Goal: Transaction & Acquisition: Book appointment/travel/reservation

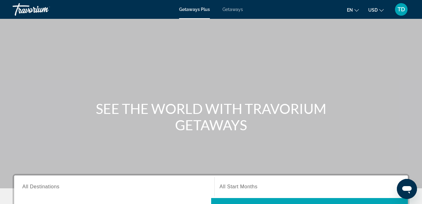
click at [43, 187] on span "All Destinations" at bounding box center [40, 186] width 37 height 5
click at [43, 187] on input "Destination All Destinations" at bounding box center [114, 187] width 184 height 8
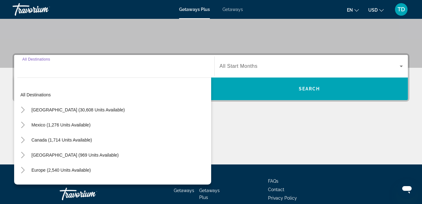
scroll to position [153, 0]
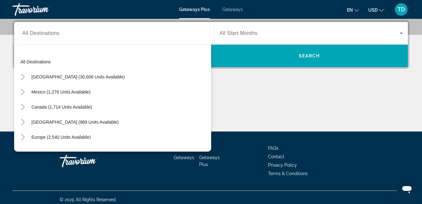
click at [281, 106] on div "Main content" at bounding box center [211, 107] width 396 height 47
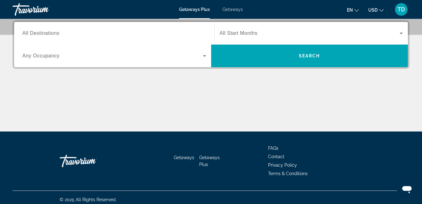
drag, startPoint x: 161, startPoint y: 119, endPoint x: 161, endPoint y: 115, distance: 3.8
click at [161, 117] on div "Main content" at bounding box center [211, 107] width 396 height 47
click at [225, 104] on div "Main content" at bounding box center [211, 107] width 396 height 47
drag, startPoint x: 408, startPoint y: 84, endPoint x: 404, endPoint y: 83, distance: 4.1
click at [407, 84] on div "Destination All Destinations Start Month All Start Months Occupancy Any Occupan…" at bounding box center [211, 75] width 422 height 111
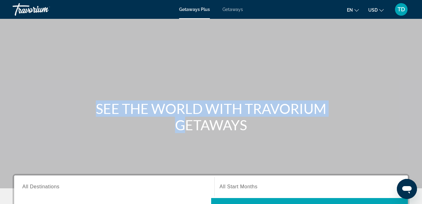
drag, startPoint x: 9, startPoint y: 178, endPoint x: 4, endPoint y: 153, distance: 25.4
click at [4, 153] on div "SEE THE WORLD WITH TRAVORIUM GETAWAYS" at bounding box center [211, 94] width 422 height 188
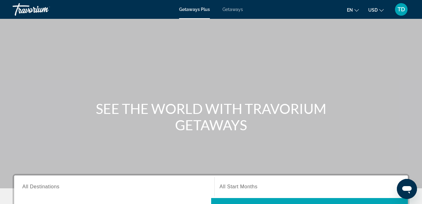
click at [234, 8] on span "Getaways" at bounding box center [232, 9] width 20 height 5
click at [198, 8] on span "Getaways Plus" at bounding box center [194, 9] width 30 height 5
click at [198, 8] on span "Getaways Plus" at bounding box center [194, 9] width 31 height 5
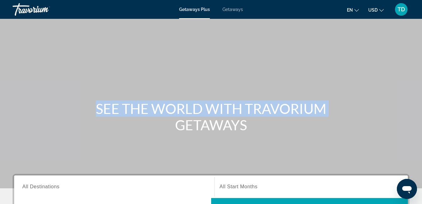
drag, startPoint x: 421, startPoint y: 82, endPoint x: 423, endPoint y: 95, distance: 12.7
click at [421, 95] on html "Skip to main content Getaways Plus Getaways en English Español Français Italian…" at bounding box center [211, 102] width 422 height 204
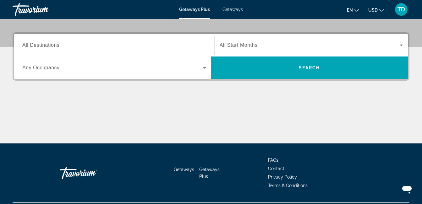
scroll to position [138, 0]
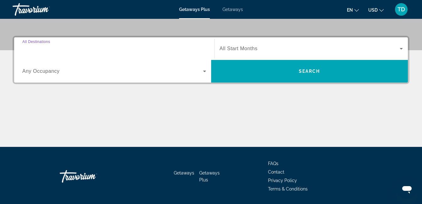
click at [63, 49] on input "Destination All Destinations" at bounding box center [114, 49] width 184 height 8
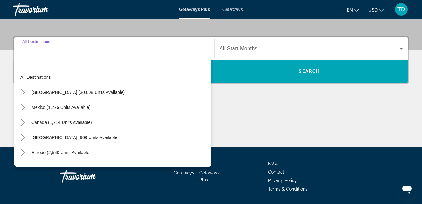
scroll to position [153, 0]
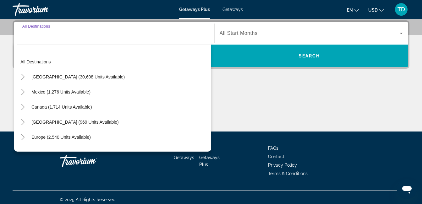
click at [43, 39] on div "Search widget" at bounding box center [114, 33] width 184 height 18
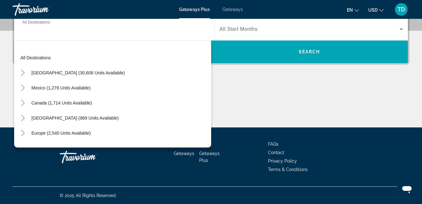
scroll to position [158, 0]
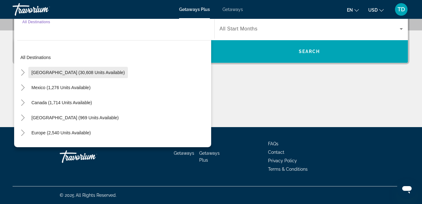
click at [62, 73] on span "[GEOGRAPHIC_DATA] (30,608 units available)" at bounding box center [77, 72] width 93 height 5
type input "**********"
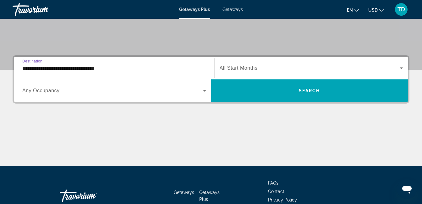
scroll to position [119, 0]
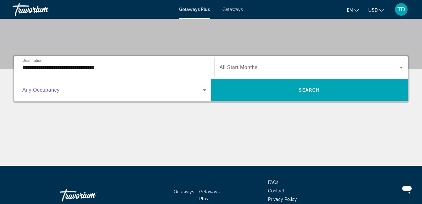
click at [203, 89] on icon "Search widget" at bounding box center [205, 90] width 8 height 8
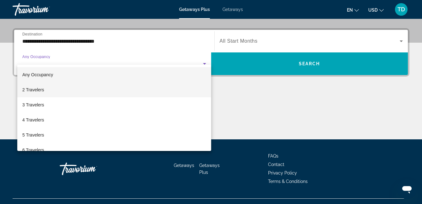
scroll to position [153, 0]
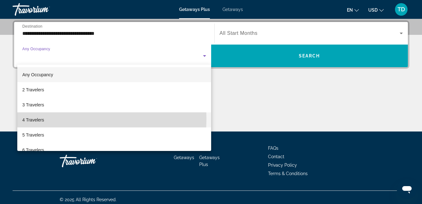
click at [43, 119] on span "4 Travelers" at bounding box center [33, 120] width 22 height 8
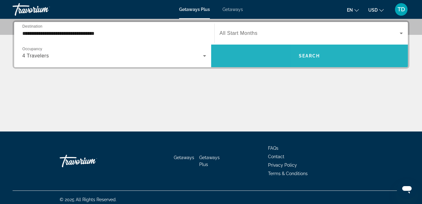
click at [341, 54] on span "Search widget" at bounding box center [309, 55] width 197 height 15
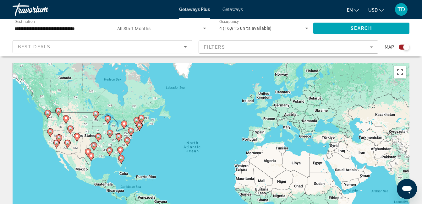
click at [254, 48] on mat-form-field "Filters" at bounding box center [288, 46] width 180 height 13
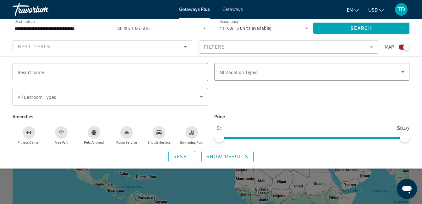
click at [285, 111] on div "Search widget" at bounding box center [312, 100] width 202 height 24
click at [222, 157] on span "Show Results" at bounding box center [227, 156] width 42 height 5
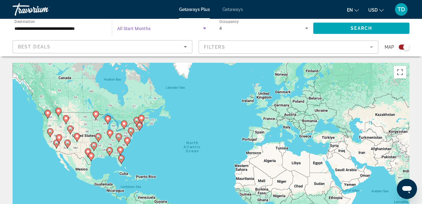
click at [204, 28] on icon "Search widget" at bounding box center [204, 29] width 3 height 2
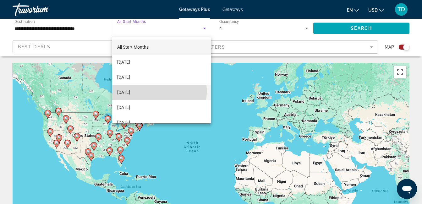
click at [130, 91] on span "[DATE]" at bounding box center [123, 93] width 13 height 8
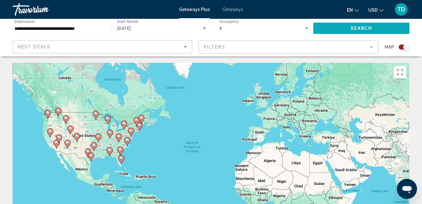
click at [359, 27] on span "Search" at bounding box center [360, 28] width 21 height 5
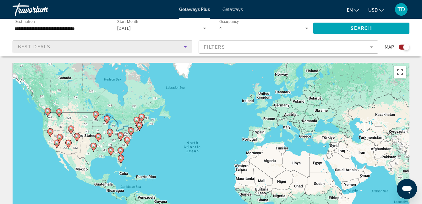
click at [67, 45] on div "Best Deals" at bounding box center [101, 47] width 166 height 8
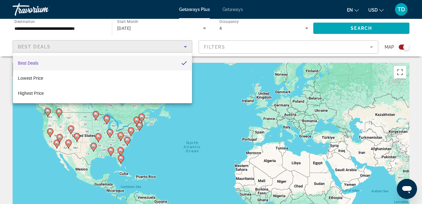
drag, startPoint x: 234, startPoint y: 87, endPoint x: 274, endPoint y: 74, distance: 41.9
click at [257, 79] on div at bounding box center [211, 102] width 422 height 204
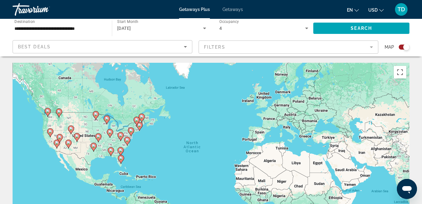
click at [372, 46] on mat-form-field "Filters" at bounding box center [288, 46] width 180 height 13
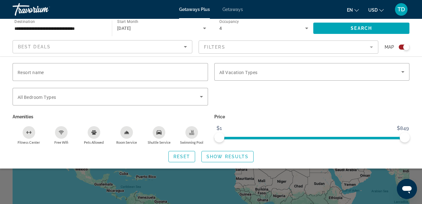
click at [242, 94] on div "Search widget" at bounding box center [312, 100] width 202 height 24
click at [96, 70] on input "Resort name" at bounding box center [110, 72] width 185 height 8
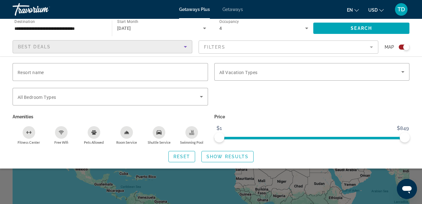
click at [93, 45] on div "Best Deals" at bounding box center [101, 47] width 166 height 8
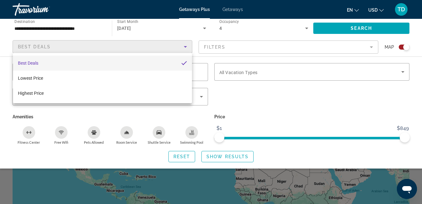
click at [243, 156] on div at bounding box center [211, 102] width 422 height 204
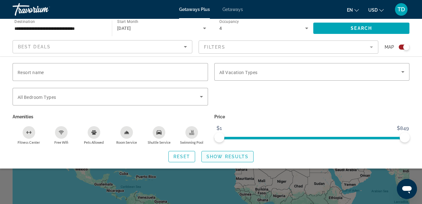
click at [231, 155] on span "Show Results" at bounding box center [227, 156] width 42 height 5
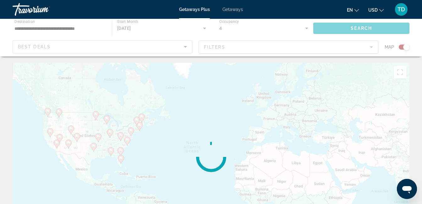
click at [231, 154] on div "Main content" at bounding box center [211, 157] width 396 height 188
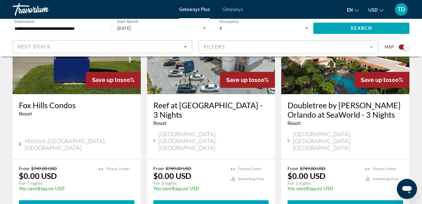
scroll to position [1028, 0]
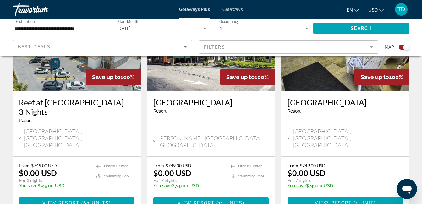
scroll to position [1001, 0]
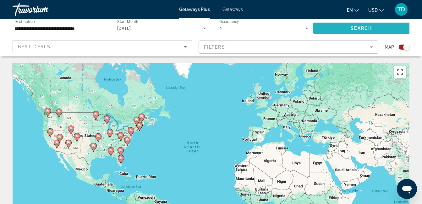
click at [381, 25] on span "Search widget" at bounding box center [361, 28] width 96 height 15
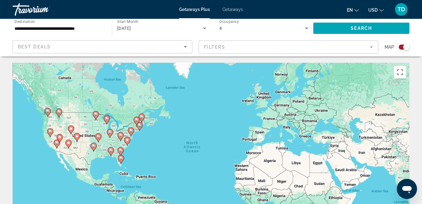
click at [370, 46] on mat-form-field "Filters" at bounding box center [288, 46] width 180 height 13
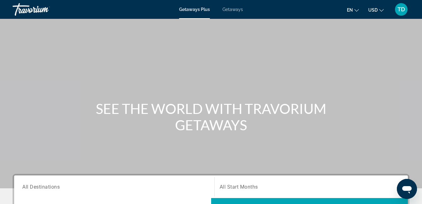
drag, startPoint x: 79, startPoint y: 193, endPoint x: 74, endPoint y: 193, distance: 5.0
click at [77, 193] on div "Search widget" at bounding box center [114, 187] width 184 height 18
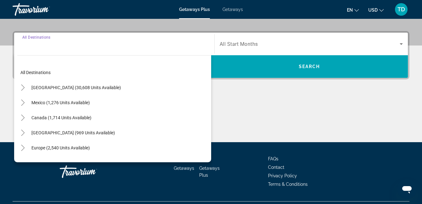
scroll to position [153, 0]
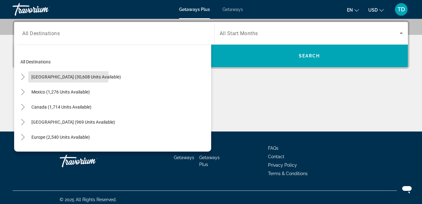
click at [57, 75] on span "[GEOGRAPHIC_DATA] (30,608 units available)" at bounding box center [75, 76] width 89 height 5
type input "**********"
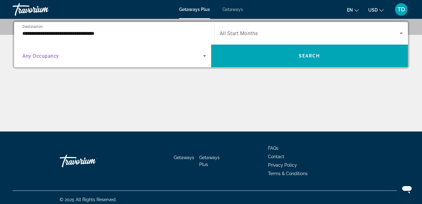
click at [202, 56] on icon "Search widget" at bounding box center [205, 56] width 8 height 8
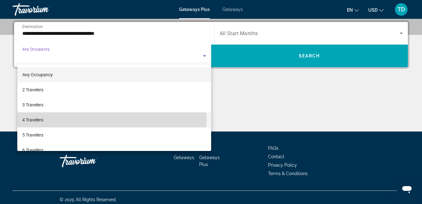
click at [38, 120] on span "4 Travelers" at bounding box center [32, 120] width 21 height 8
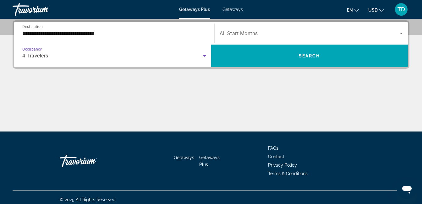
click at [400, 32] on icon "Search widget" at bounding box center [401, 34] width 8 height 8
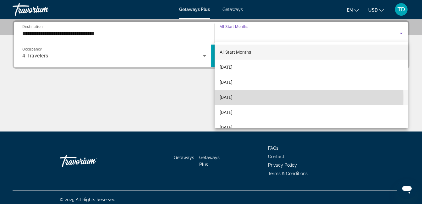
click at [232, 98] on span "[DATE]" at bounding box center [225, 98] width 13 height 8
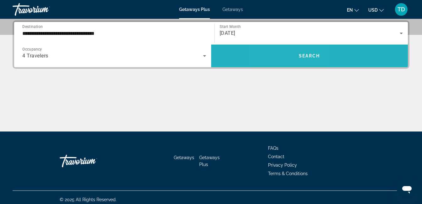
click at [287, 56] on span "Search widget" at bounding box center [309, 55] width 197 height 15
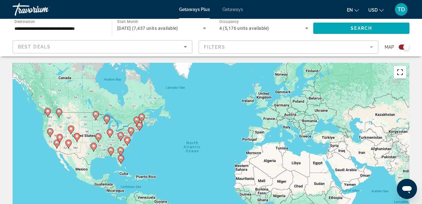
click at [399, 73] on button "Toggle fullscreen view" at bounding box center [399, 72] width 13 height 13
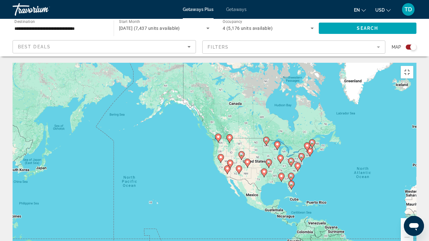
drag, startPoint x: 174, startPoint y: 140, endPoint x: 341, endPoint y: 166, distance: 169.3
click at [342, 166] on div "To activate drag with keyboard, press Alt + Enter. Once in keyboard drag state,…" at bounding box center [215, 157] width 404 height 188
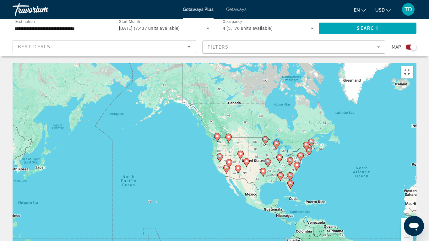
click at [413, 204] on button "Zoom in" at bounding box center [407, 224] width 13 height 13
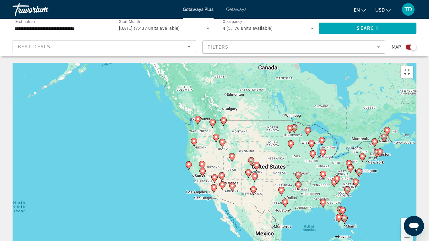
drag, startPoint x: 395, startPoint y: 180, endPoint x: 354, endPoint y: 184, distance: 41.0
click at [352, 184] on div "To activate drag with keyboard, press Alt + Enter. Once in keyboard drag state,…" at bounding box center [215, 157] width 404 height 188
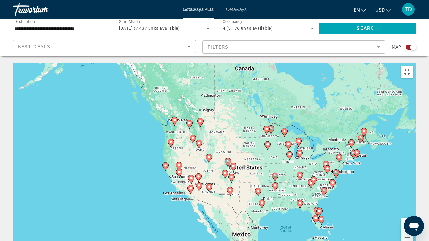
click at [413, 204] on button "Zoom in" at bounding box center [407, 224] width 13 height 13
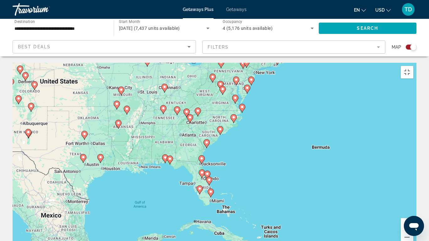
drag, startPoint x: 372, startPoint y: 189, endPoint x: 161, endPoint y: 97, distance: 229.9
click at [159, 92] on div "To activate drag with keyboard, press Alt + Enter. Once in keyboard drag state,…" at bounding box center [215, 157] width 404 height 188
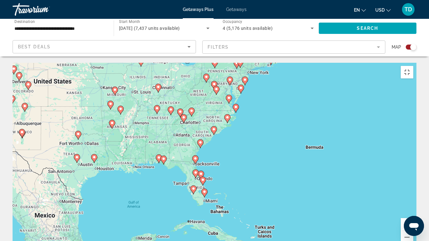
click at [413, 204] on button "Zoom in" at bounding box center [407, 224] width 13 height 13
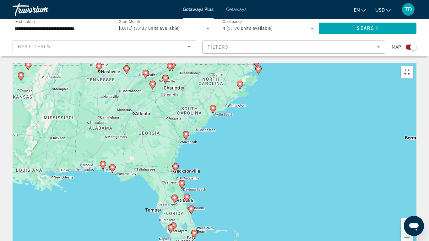
click at [413, 204] on button "Zoom in" at bounding box center [407, 224] width 13 height 13
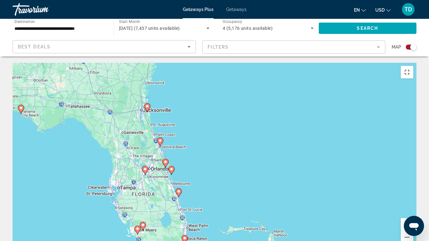
drag, startPoint x: 286, startPoint y: 208, endPoint x: 298, endPoint y: 132, distance: 77.8
click at [298, 132] on div "To activate drag with keyboard, press Alt + Enter. Once in keyboard drag state,…" at bounding box center [215, 157] width 404 height 188
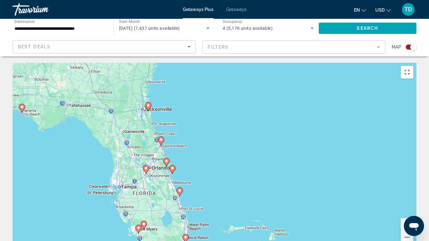
click at [413, 204] on button "Zoom in" at bounding box center [407, 224] width 13 height 13
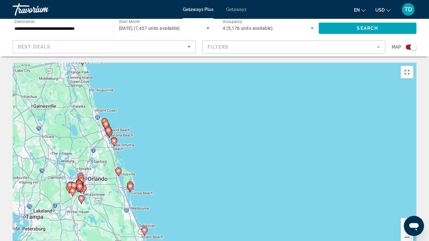
click at [413, 204] on button "Zoom in" at bounding box center [407, 224] width 13 height 13
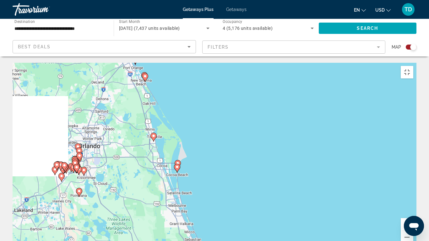
drag, startPoint x: 207, startPoint y: 183, endPoint x: 329, endPoint y: 132, distance: 132.2
click at [335, 130] on div "To activate drag with keyboard, press Alt + Enter. Once in keyboard drag state,…" at bounding box center [215, 157] width 404 height 188
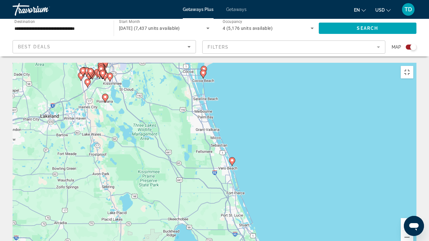
drag, startPoint x: 300, startPoint y: 93, endPoint x: 299, endPoint y: 40, distance: 52.1
click at [300, 63] on div "To activate drag with keyboard, press Alt + Enter. Once in keyboard drag state,…" at bounding box center [215, 157] width 404 height 188
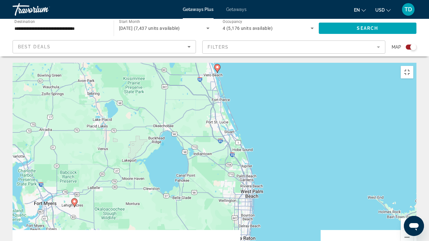
drag, startPoint x: 307, startPoint y: 173, endPoint x: 292, endPoint y: 44, distance: 129.5
click at [291, 63] on div "To activate drag with keyboard, press Alt + Enter. Once in keyboard drag state,…" at bounding box center [215, 157] width 404 height 188
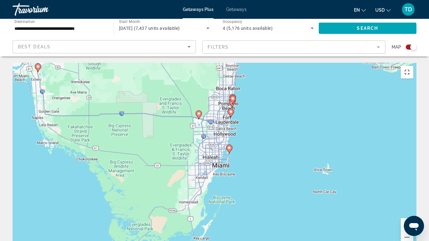
drag, startPoint x: 299, startPoint y: 164, endPoint x: 297, endPoint y: 103, distance: 61.6
click at [299, 90] on div "To activate drag with keyboard, press Alt + Enter. Once in keyboard drag state,…" at bounding box center [215, 157] width 404 height 188
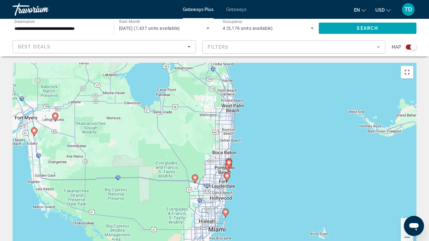
drag, startPoint x: 256, startPoint y: 100, endPoint x: 263, endPoint y: 159, distance: 60.0
click at [257, 161] on div "To activate drag with keyboard, press Alt + Enter. Once in keyboard drag state,…" at bounding box center [215, 157] width 404 height 188
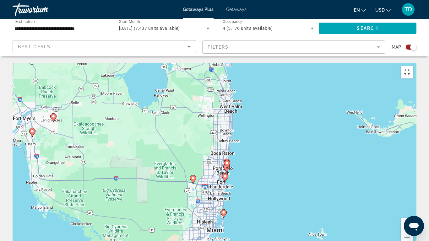
click at [413, 204] on button "Zoom in" at bounding box center [407, 224] width 13 height 13
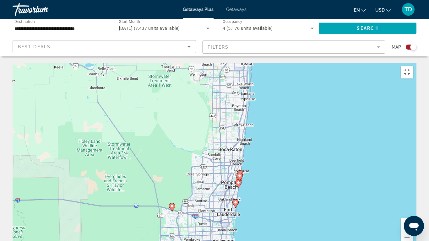
click at [413, 204] on button "Zoom in" at bounding box center [407, 224] width 13 height 13
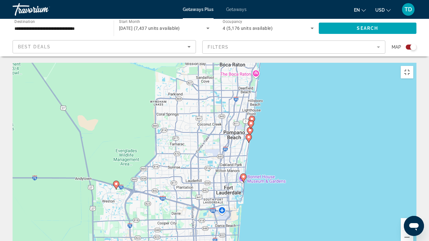
drag, startPoint x: 345, startPoint y: 214, endPoint x: 329, endPoint y: 136, distance: 80.1
click at [329, 136] on div "To activate drag with keyboard, press Alt + Enter. Once in keyboard drag state,…" at bounding box center [215, 157] width 404 height 188
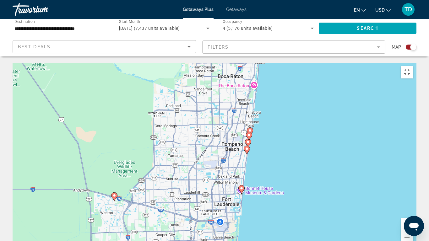
drag, startPoint x: 289, startPoint y: 175, endPoint x: 288, endPoint y: 180, distance: 5.1
click at [291, 187] on div "To activate drag with keyboard, press Alt + Enter. Once in keyboard drag state,…" at bounding box center [215, 157] width 404 height 188
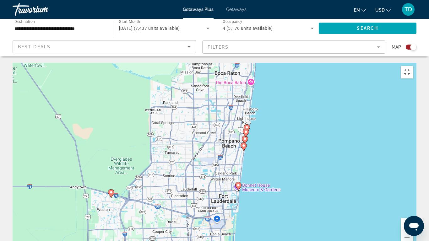
click at [247, 126] on image "Main content" at bounding box center [247, 128] width 4 height 4
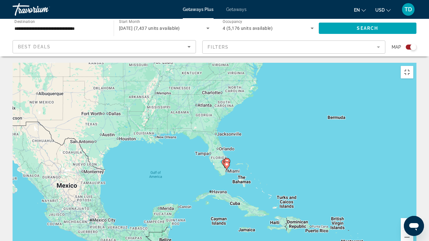
drag, startPoint x: 331, startPoint y: 132, endPoint x: 335, endPoint y: 144, distance: 12.4
click at [341, 142] on div "To activate drag with keyboard, press Alt + Enter. Once in keyboard drag state,…" at bounding box center [215, 157] width 404 height 188
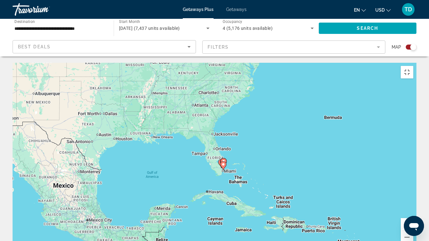
click at [413, 204] on button "Zoom in" at bounding box center [407, 224] width 13 height 13
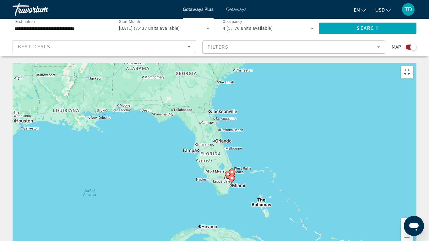
click at [413, 204] on button "Zoom in" at bounding box center [407, 224] width 13 height 13
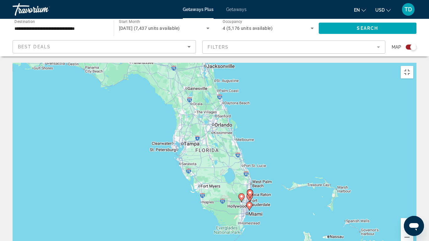
click at [413, 204] on button "Zoom in" at bounding box center [407, 224] width 13 height 13
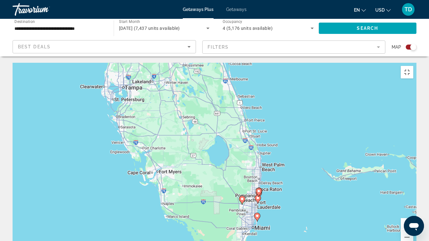
drag, startPoint x: 349, startPoint y: 182, endPoint x: 319, endPoint y: 137, distance: 54.3
click at [319, 137] on div "To activate drag with keyboard, press Alt + Enter. Once in keyboard drag state,…" at bounding box center [215, 157] width 404 height 188
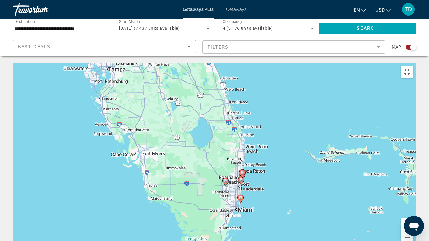
click at [413, 204] on button "Zoom in" at bounding box center [407, 224] width 13 height 13
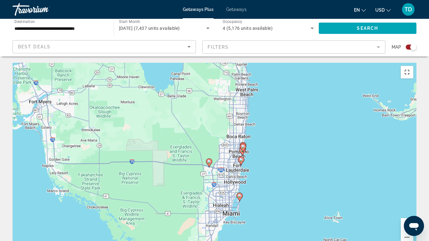
drag, startPoint x: 370, startPoint y: 197, endPoint x: 423, endPoint y: 195, distance: 52.8
click at [348, 155] on div "To activate drag with keyboard, press Alt + Enter. Once in keyboard drag state,…" at bounding box center [215, 157] width 404 height 188
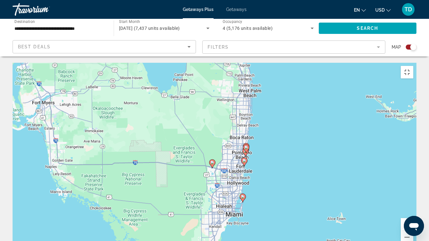
click at [413, 204] on button "Zoom in" at bounding box center [407, 224] width 13 height 13
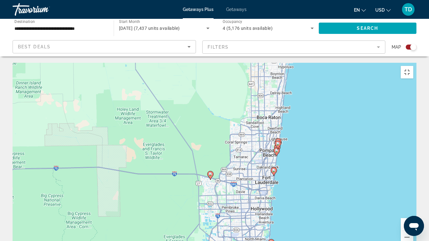
click at [413, 204] on button "Zoom in" at bounding box center [407, 224] width 13 height 13
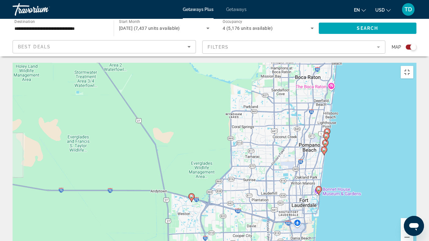
drag, startPoint x: 395, startPoint y: 189, endPoint x: 370, endPoint y: 196, distance: 26.0
click at [370, 196] on div "To activate drag with keyboard, press Alt + Enter. Once in keyboard drag state,…" at bounding box center [215, 157] width 404 height 188
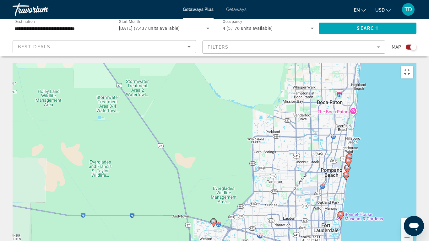
click at [413, 204] on button "Zoom in" at bounding box center [407, 224] width 13 height 13
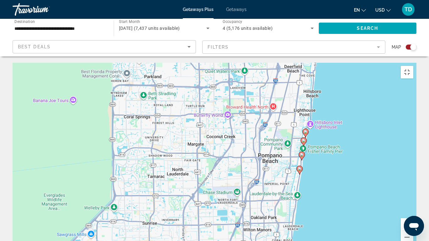
drag, startPoint x: 340, startPoint y: 193, endPoint x: 142, endPoint y: 166, distance: 200.0
click at [142, 165] on div "To activate drag with keyboard, press Alt + Enter. Once in keyboard drag state,…" at bounding box center [215, 157] width 404 height 188
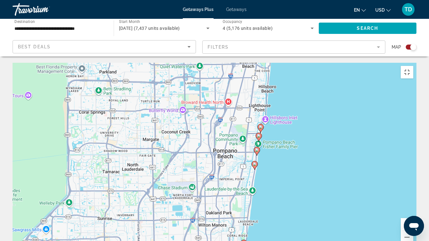
click at [260, 124] on icon "Main content" at bounding box center [261, 128] width 6 height 8
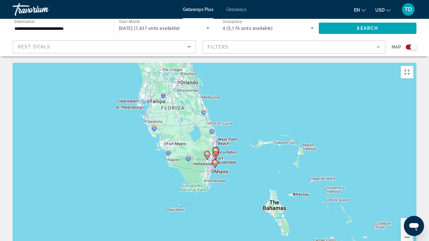
click at [413, 204] on button "Zoom in" at bounding box center [407, 224] width 13 height 13
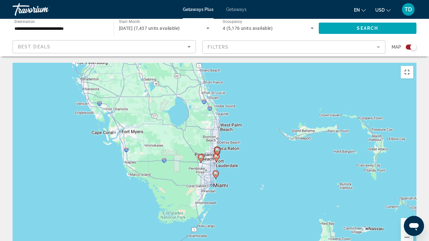
click at [413, 204] on button "Zoom in" at bounding box center [407, 224] width 13 height 13
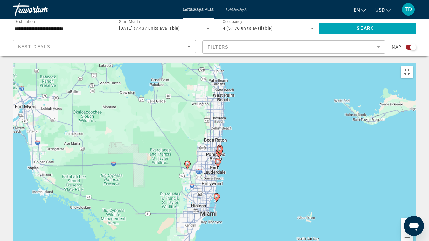
click at [413, 204] on button "Zoom in" at bounding box center [407, 224] width 13 height 13
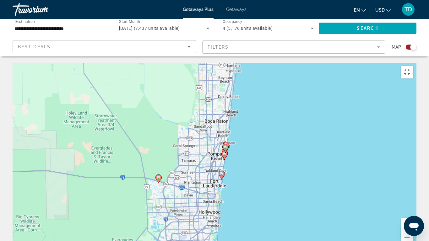
click at [413, 204] on button "Zoom in" at bounding box center [407, 224] width 13 height 13
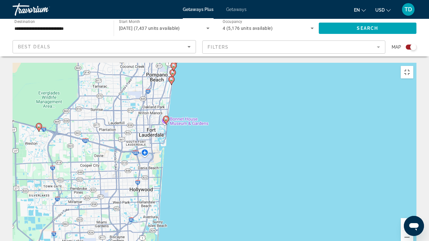
drag, startPoint x: 368, startPoint y: 202, endPoint x: 301, endPoint y: 132, distance: 98.1
click at [301, 130] on div "To activate drag with keyboard, press Alt + Enter. Once in keyboard drag state,…" at bounding box center [215, 157] width 404 height 188
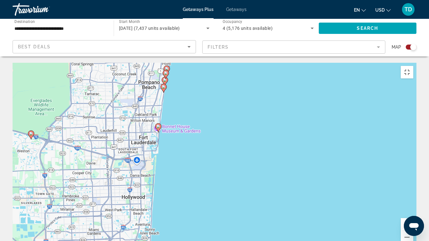
click at [413, 204] on button "Zoom in" at bounding box center [407, 224] width 13 height 13
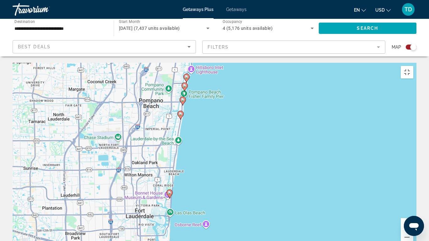
drag, startPoint x: 176, startPoint y: 99, endPoint x: 221, endPoint y: 117, distance: 48.1
click at [242, 184] on div "To activate drag with keyboard, press Alt + Enter. Once in keyboard drag state,…" at bounding box center [215, 157] width 404 height 188
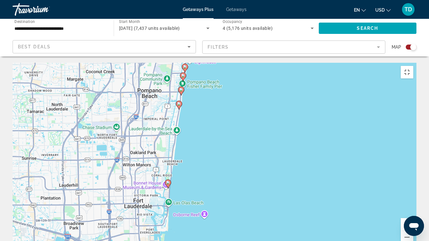
click at [182, 74] on image "Main content" at bounding box center [183, 76] width 4 height 4
type input "**********"
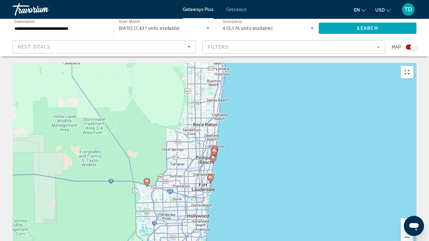
drag, startPoint x: 421, startPoint y: 213, endPoint x: 419, endPoint y: 207, distance: 6.0
click at [416, 202] on div "To activate drag with keyboard, press Alt + Enter. Once in keyboard drag state,…" at bounding box center [215, 157] width 404 height 188
click at [413, 204] on button "Zoom in" at bounding box center [407, 224] width 13 height 13
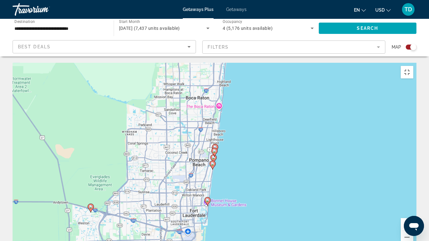
click at [413, 204] on button "Zoom in" at bounding box center [407, 224] width 13 height 13
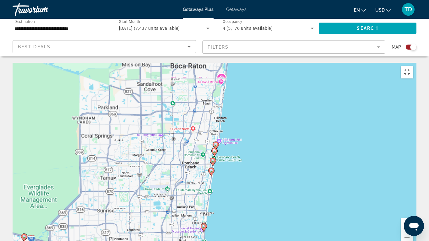
click at [413, 204] on button "Zoom in" at bounding box center [407, 224] width 13 height 13
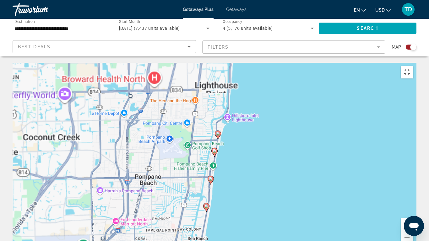
click at [413, 204] on button "Zoom in" at bounding box center [407, 224] width 13 height 13
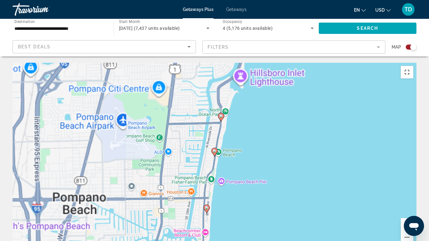
click at [413, 204] on button "Zoom in" at bounding box center [407, 224] width 13 height 13
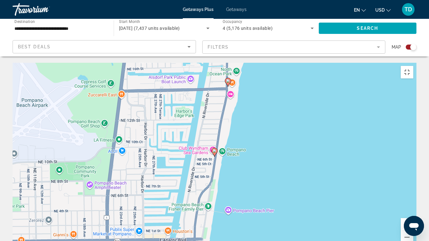
click at [214, 149] on image "Main content" at bounding box center [214, 151] width 4 height 4
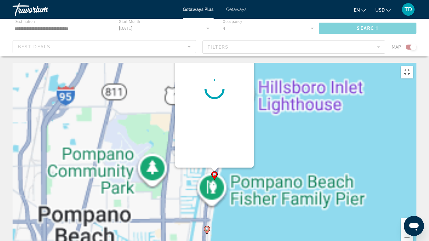
click at [214, 113] on div "Main content" at bounding box center [214, 89] width 78 height 157
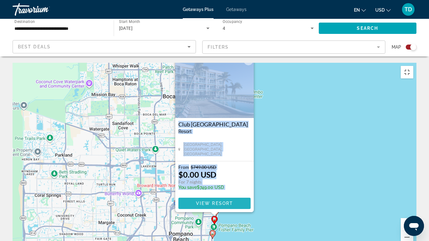
click at [221, 196] on span "Main content" at bounding box center [214, 203] width 72 height 15
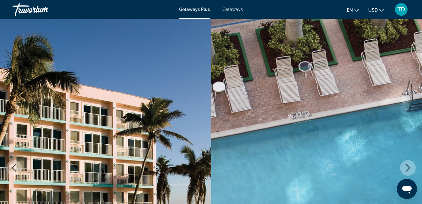
click at [406, 164] on button "Next image" at bounding box center [408, 168] width 16 height 16
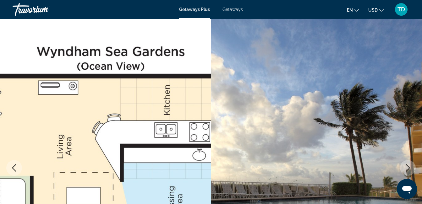
click at [406, 165] on icon "Next image" at bounding box center [408, 168] width 8 height 8
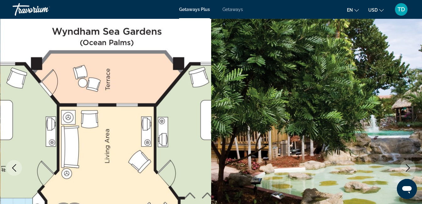
click at [406, 165] on icon "Next image" at bounding box center [408, 168] width 8 height 8
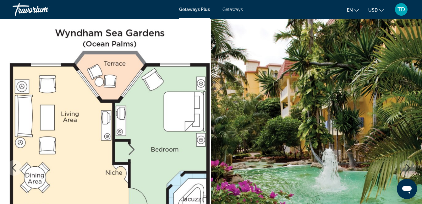
click at [13, 164] on icon "Previous image" at bounding box center [14, 168] width 8 height 8
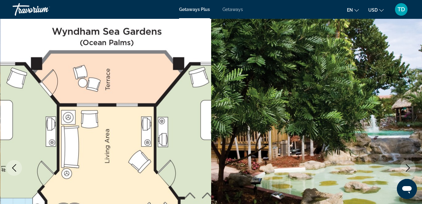
click at [13, 167] on icon "Previous image" at bounding box center [14, 168] width 4 height 8
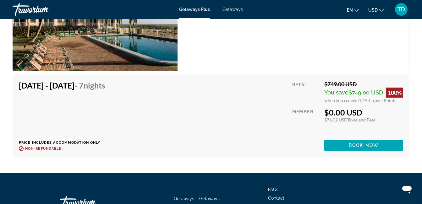
scroll to position [1440, 0]
